Goal: Task Accomplishment & Management: Use online tool/utility

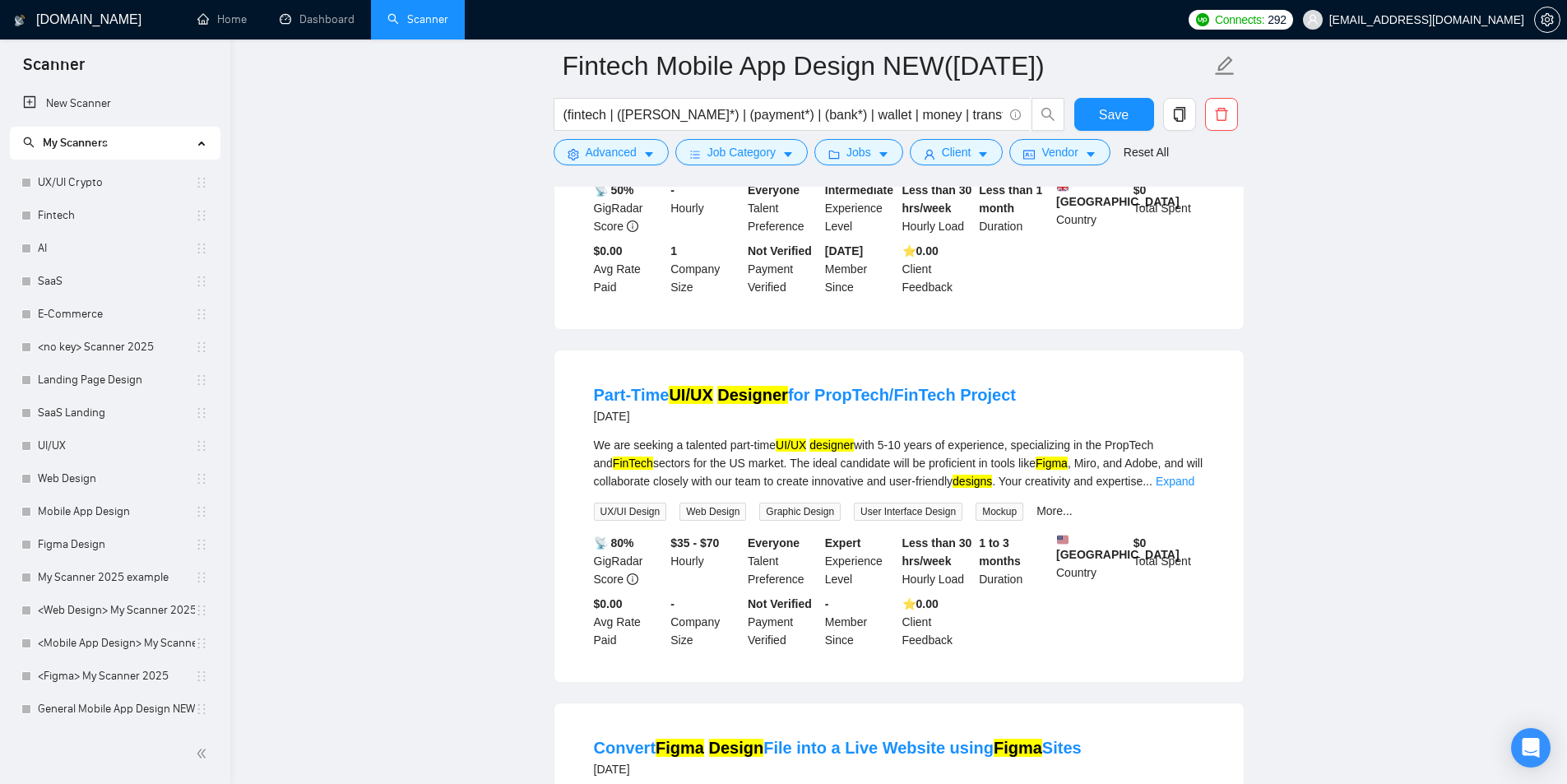
scroll to position [594, 0]
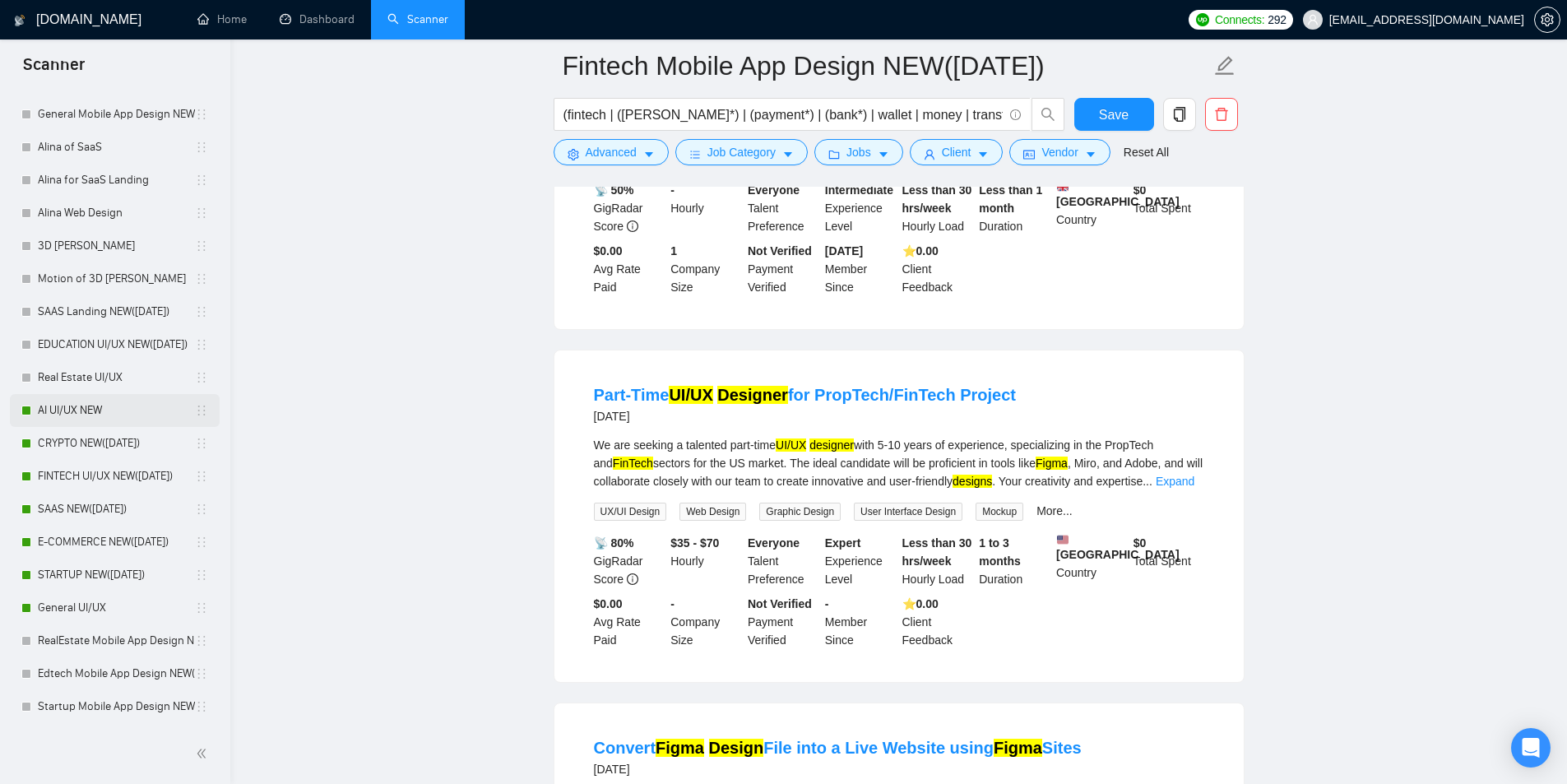
click at [103, 407] on link "AI UI/UX NEW" at bounding box center [116, 410] width 157 height 33
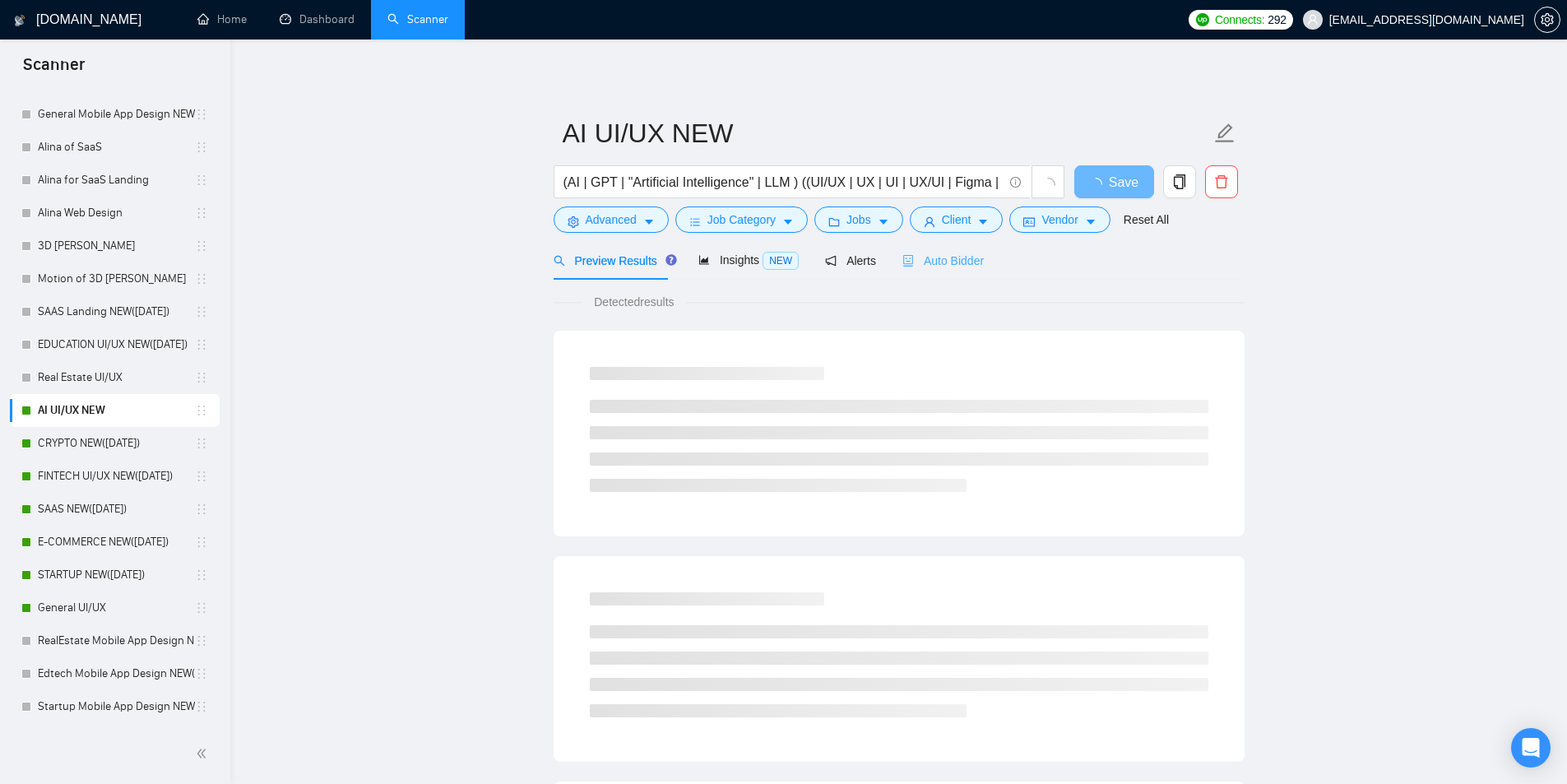
click at [913, 250] on div "Auto Bidder" at bounding box center [942, 260] width 82 height 39
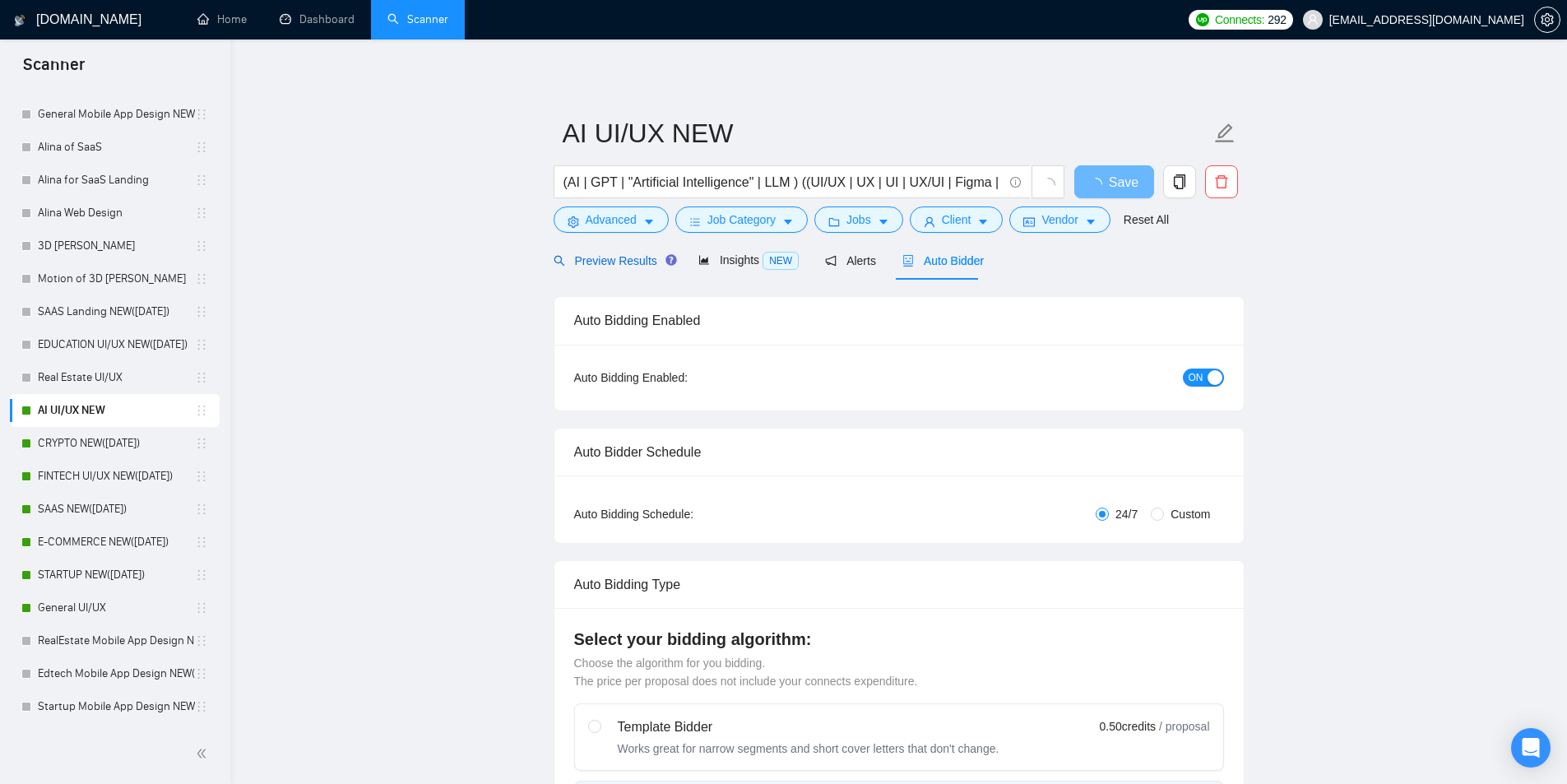
click at [615, 269] on div "Preview Results" at bounding box center [613, 260] width 119 height 18
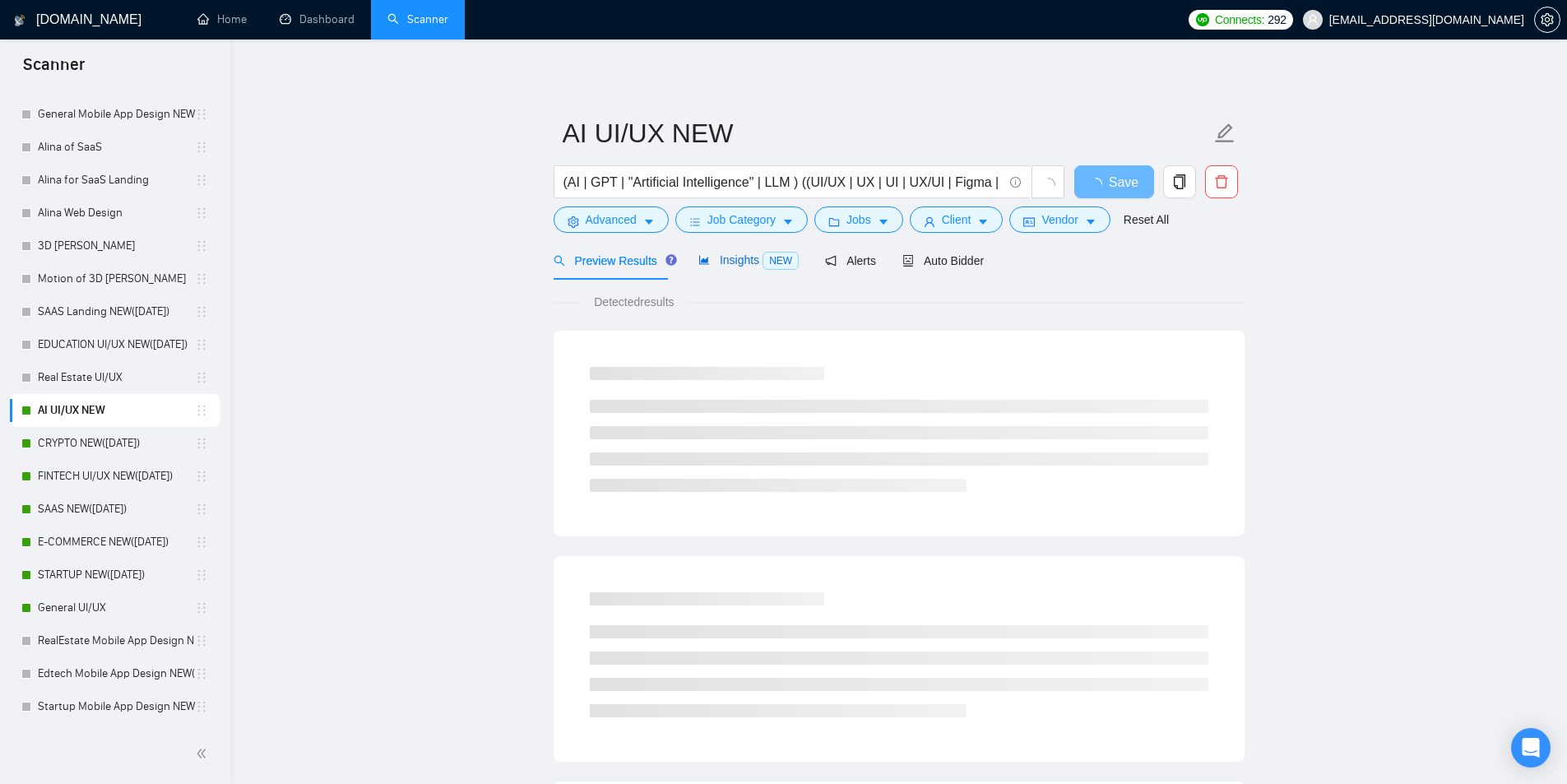
click at [732, 268] on div "Insights NEW" at bounding box center [748, 260] width 100 height 19
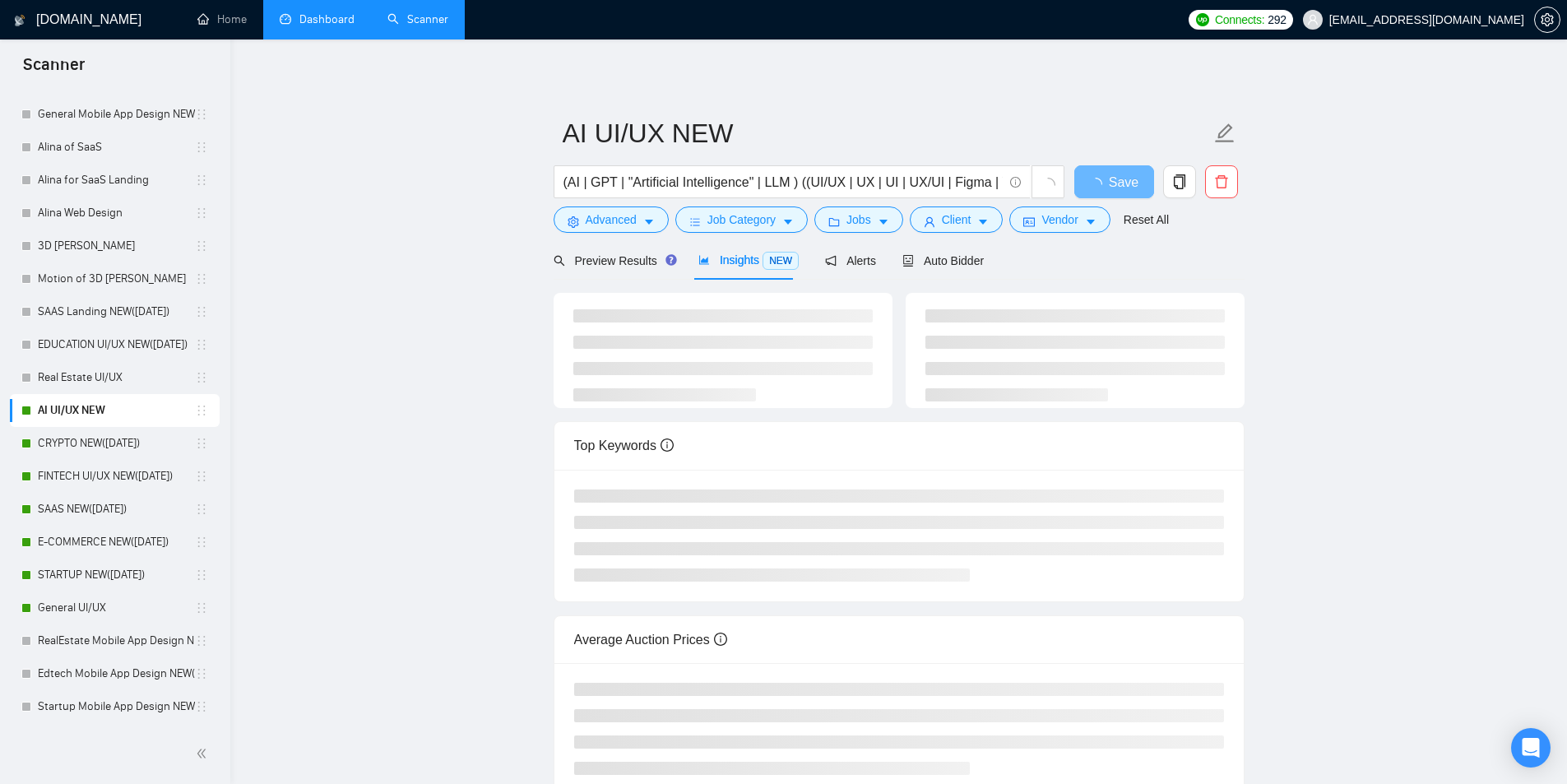
click at [294, 26] on link "Dashboard" at bounding box center [317, 19] width 75 height 14
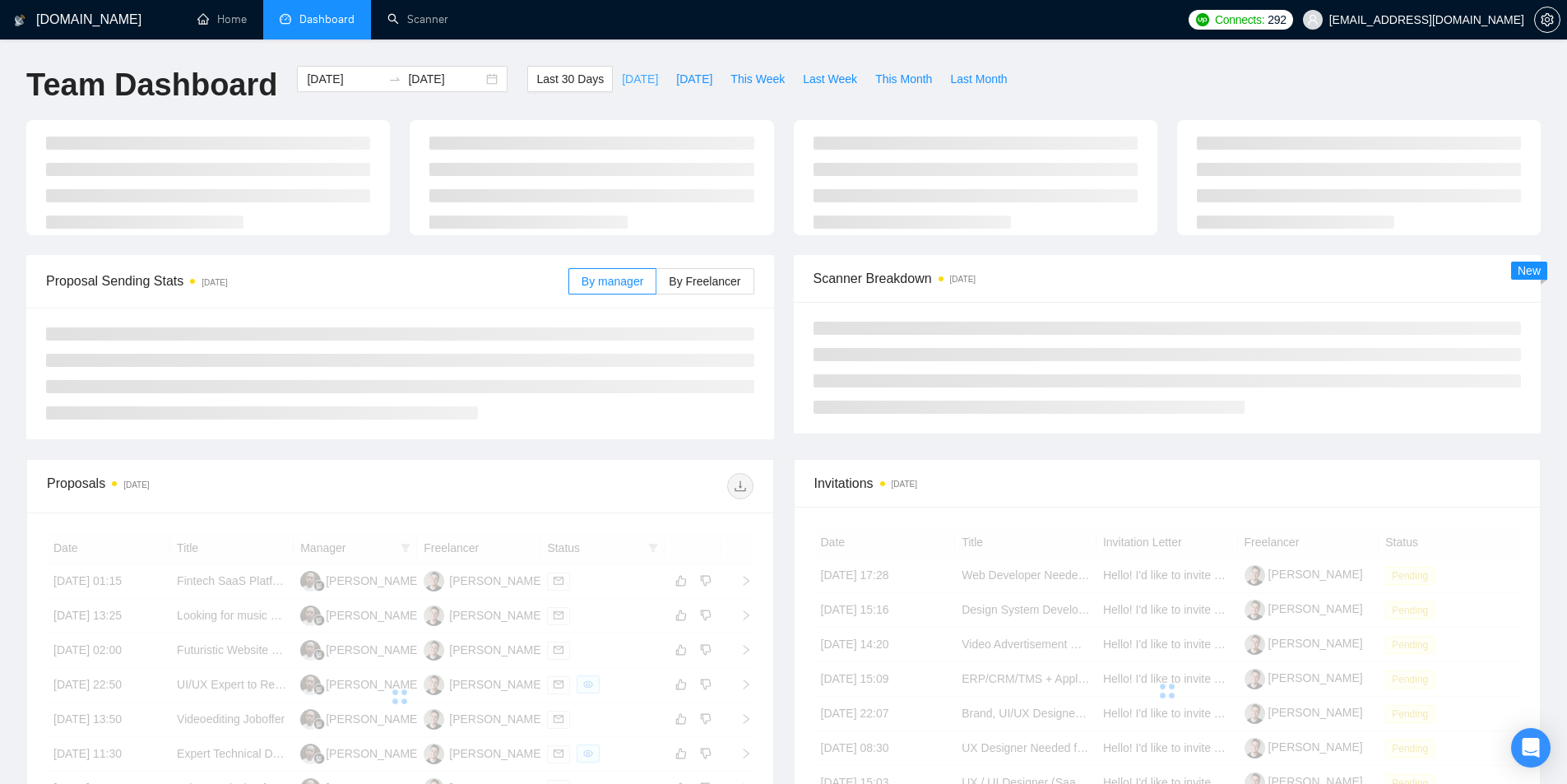
click at [625, 73] on span "[DATE]" at bounding box center [640, 79] width 36 height 18
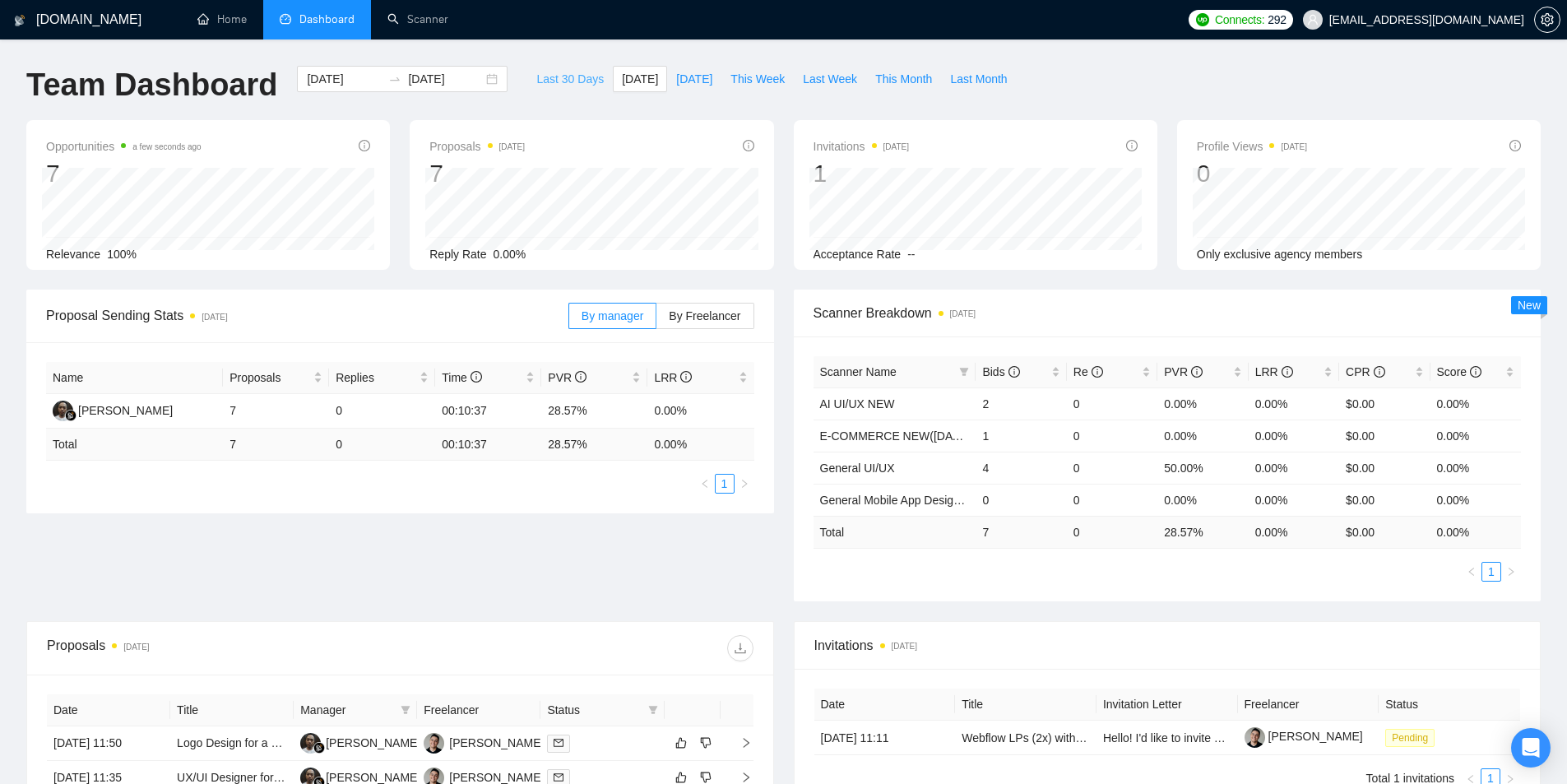
click at [543, 82] on span "Last 30 Days" at bounding box center [570, 79] width 67 height 18
type input "[DATE]"
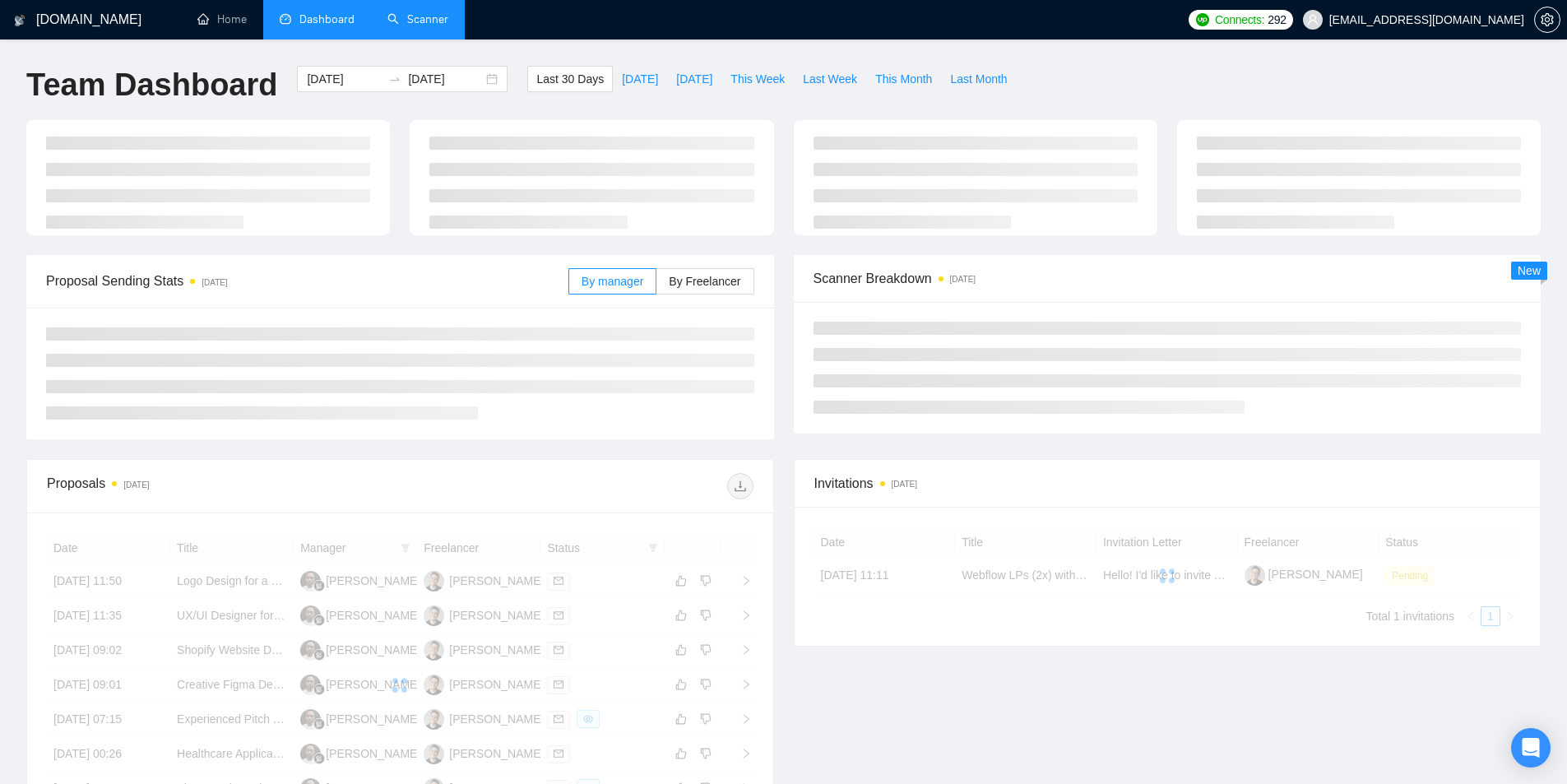
click at [410, 18] on link "Scanner" at bounding box center [418, 19] width 61 height 14
